Goal: Task Accomplishment & Management: Use online tool/utility

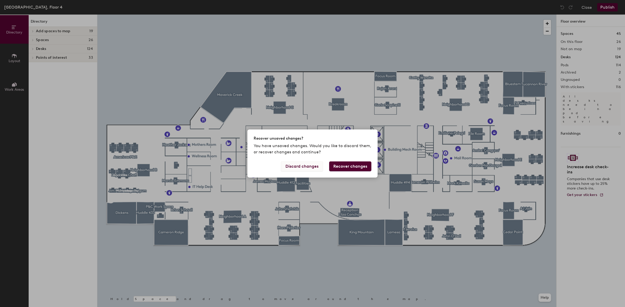
click at [312, 168] on button "Discard changes" at bounding box center [302, 167] width 42 height 10
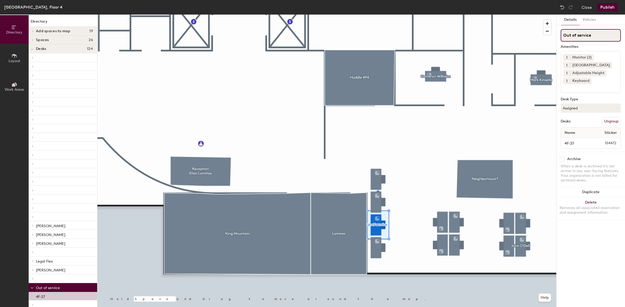
click at [603, 36] on input "Out of service" at bounding box center [591, 35] width 60 height 12
type input "O"
click at [580, 109] on button "Assigned" at bounding box center [591, 108] width 60 height 9
click at [577, 137] on div "Hoteled" at bounding box center [587, 140] width 52 height 8
click at [608, 9] on button "Publish" at bounding box center [607, 7] width 21 height 8
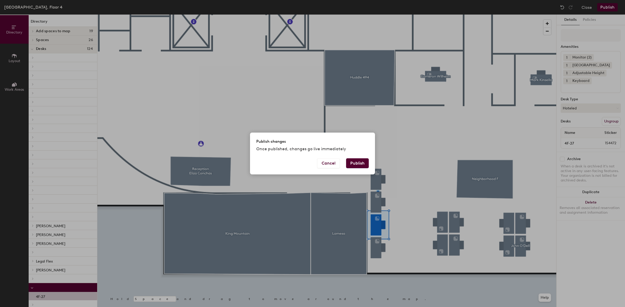
click at [357, 164] on button "Publish" at bounding box center [357, 164] width 23 height 10
